Goal: Navigation & Orientation: Go to known website

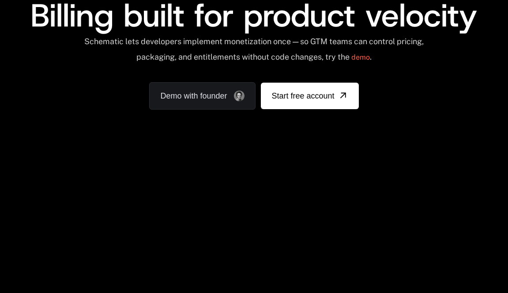
scroll to position [62, 0]
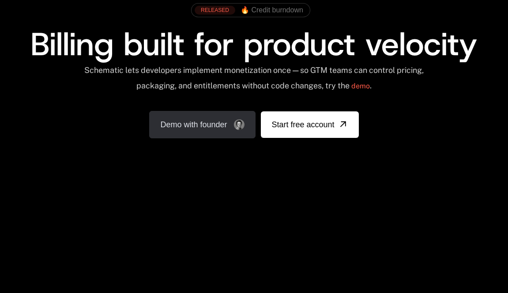
click at [220, 117] on link "Demo with founder" at bounding box center [202, 124] width 106 height 27
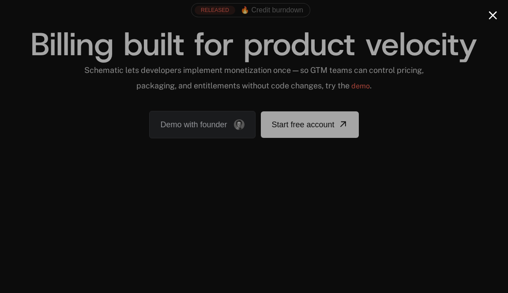
click at [493, 11] on button "Close modal" at bounding box center [493, 15] width 8 height 8
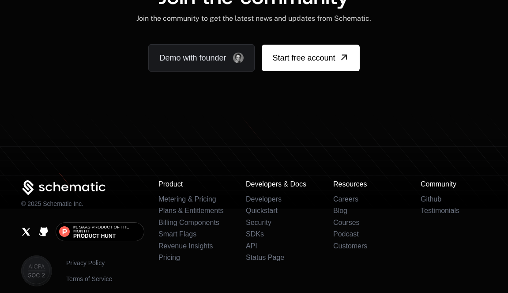
scroll to position [5535, 0]
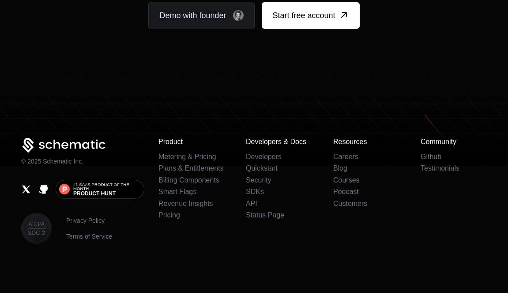
scroll to position [5578, 0]
drag, startPoint x: 121, startPoint y: 144, endPoint x: 11, endPoint y: 144, distance: 110.4
click at [11, 144] on div "© 2025 Schematic Inc. #1 SaaS Product of the Month Product [PERSON_NAME] Privac…" at bounding box center [254, 191] width 508 height 106
click at [46, 161] on p "© 2025 Schematic Inc." at bounding box center [52, 161] width 62 height 9
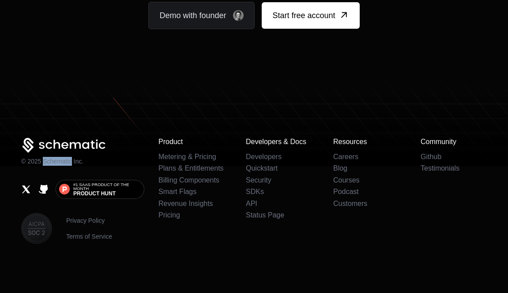
copy p "Schematic"
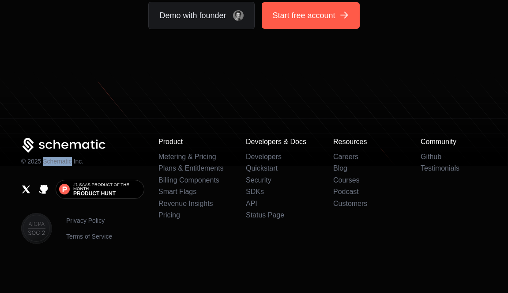
scroll to position [5588, 0]
